Goal: Find specific page/section: Find specific page/section

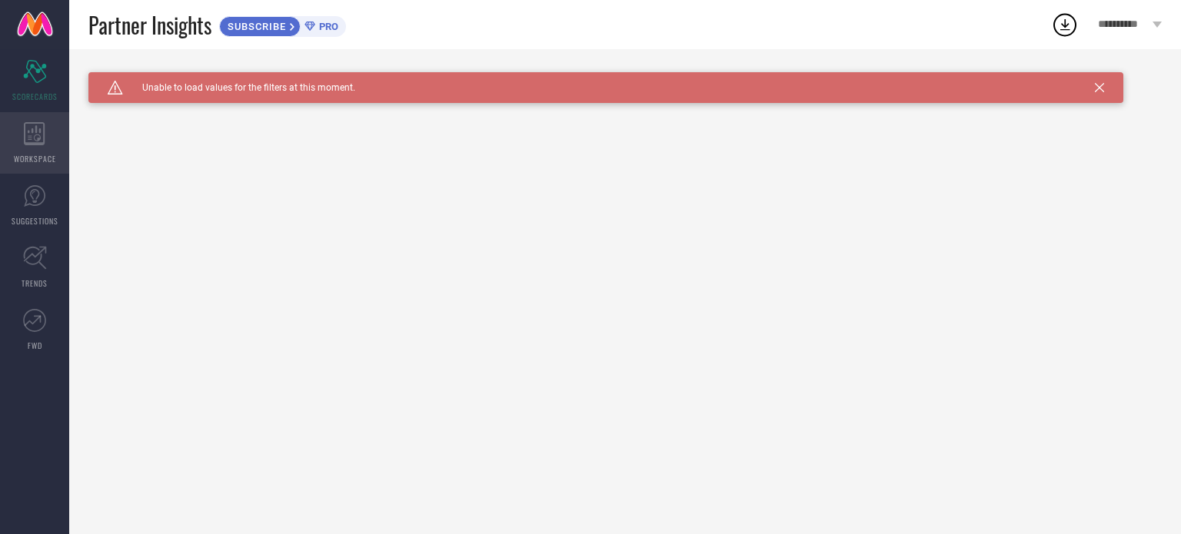
click at [33, 135] on icon at bounding box center [35, 133] width 22 height 23
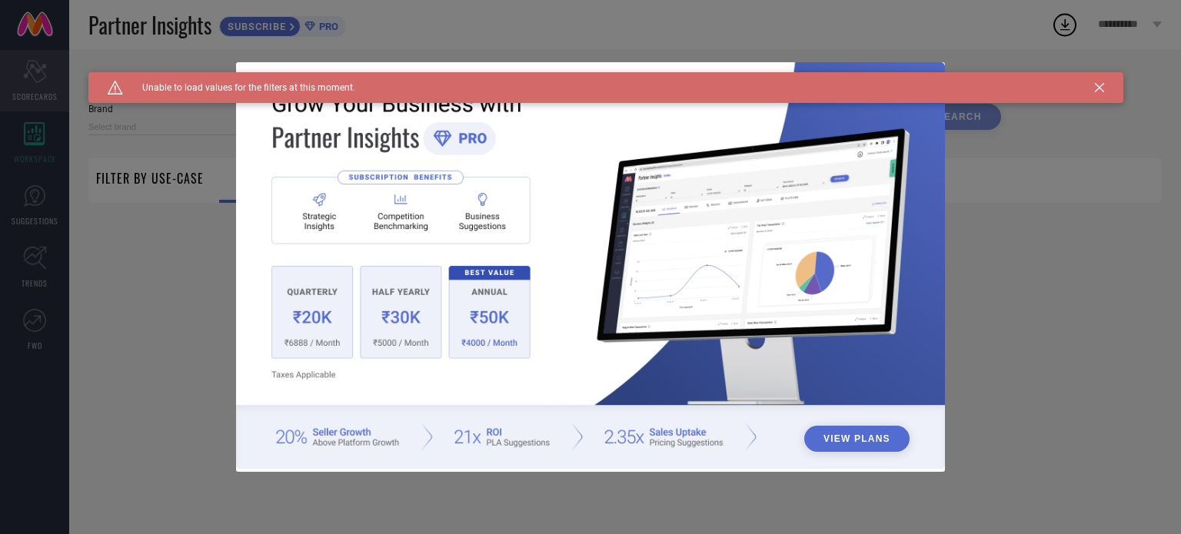
click at [33, 88] on div "View Plans" at bounding box center [590, 267] width 1181 height 534
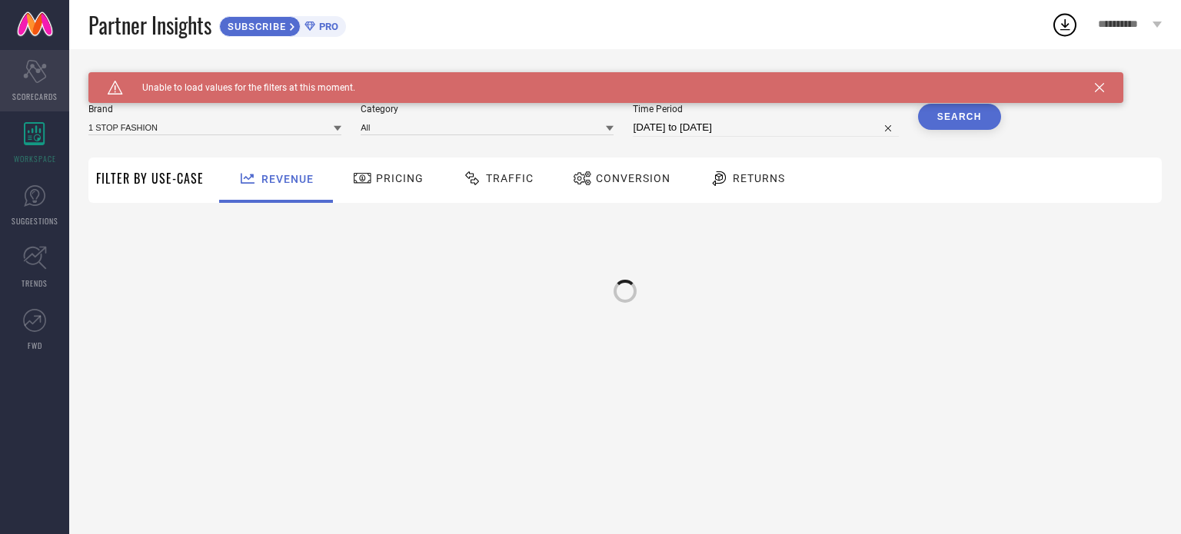
type input "1 STOP FASHION"
type input "All"
